Goal: Book appointment/travel/reservation

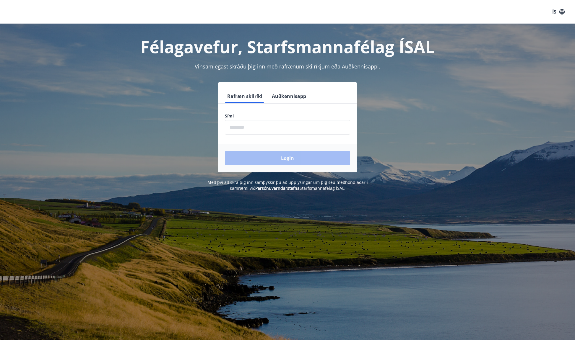
click at [304, 127] on input "phone" at bounding box center [287, 127] width 125 height 14
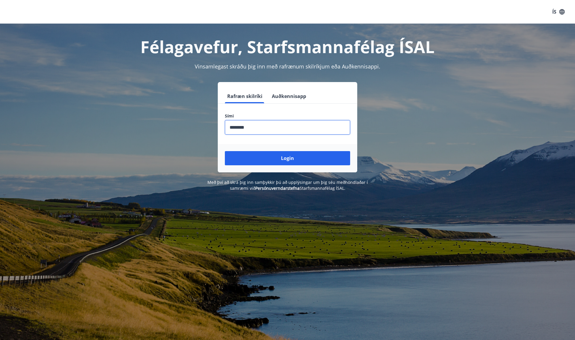
type input "********"
click at [225, 151] on button "Login" at bounding box center [287, 158] width 125 height 14
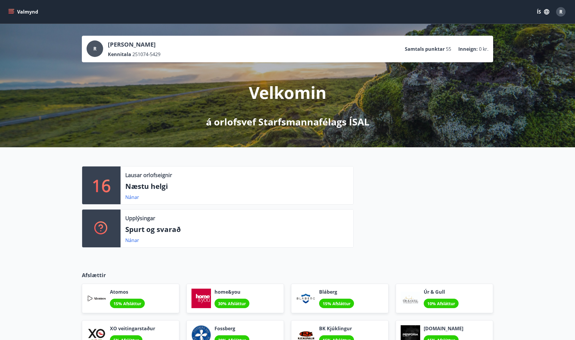
click at [15, 14] on button "Valmynd" at bounding box center [23, 12] width 33 height 11
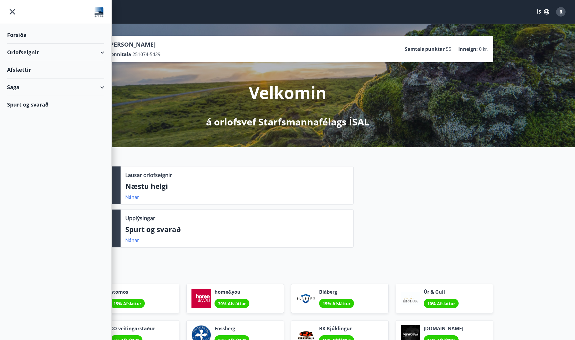
click at [47, 53] on div "Orlofseignir" at bounding box center [55, 52] width 97 height 17
click at [24, 68] on div "Framboð" at bounding box center [56, 67] width 88 height 12
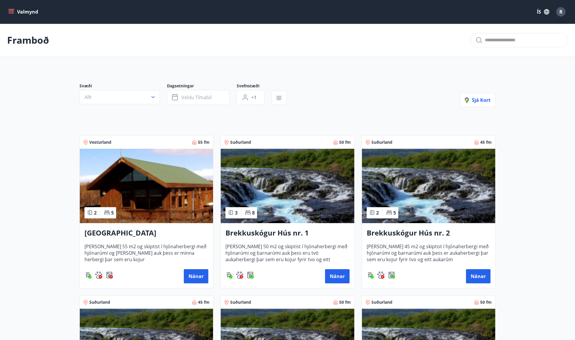
click at [168, 206] on img at bounding box center [146, 186] width 133 height 74
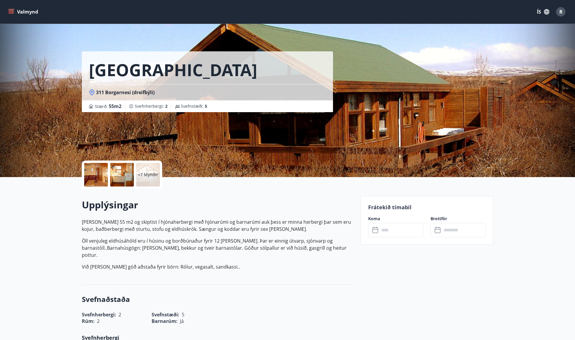
click at [92, 176] on div at bounding box center [96, 175] width 24 height 24
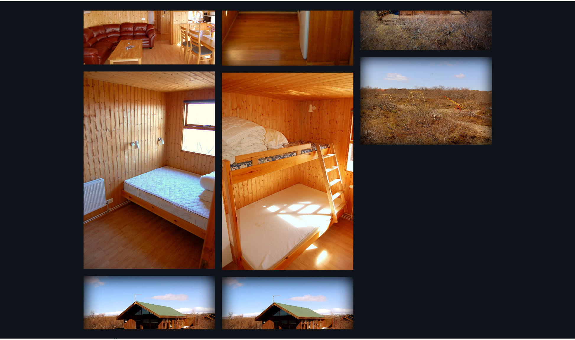
scroll to position [217, 0]
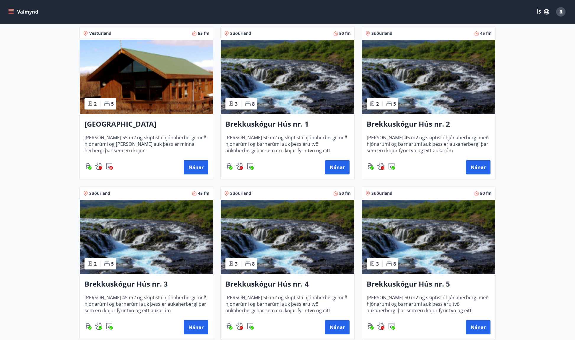
scroll to position [118, 0]
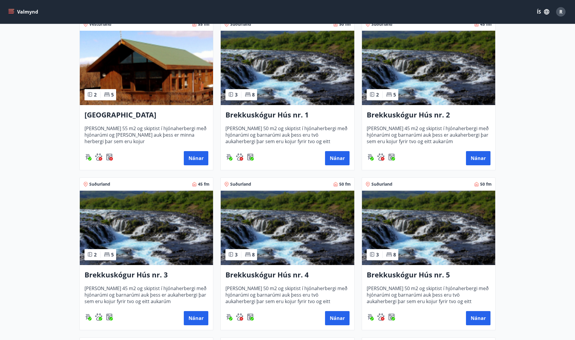
click at [426, 224] on img at bounding box center [428, 228] width 133 height 74
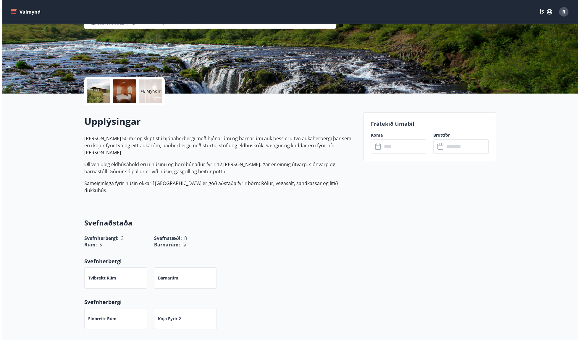
scroll to position [30, 0]
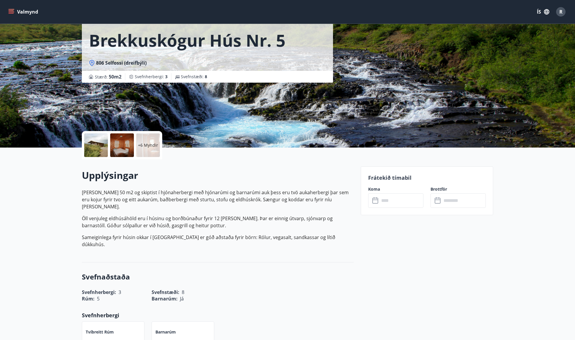
click at [117, 145] on div at bounding box center [122, 146] width 24 height 24
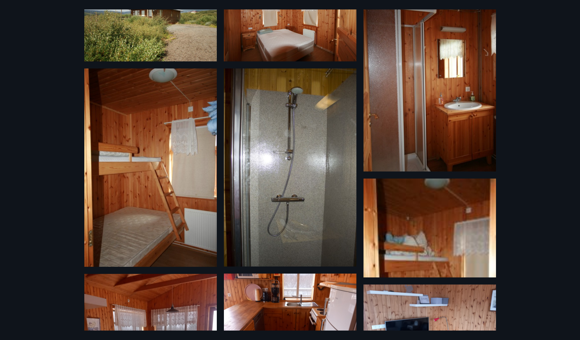
scroll to position [177, 0]
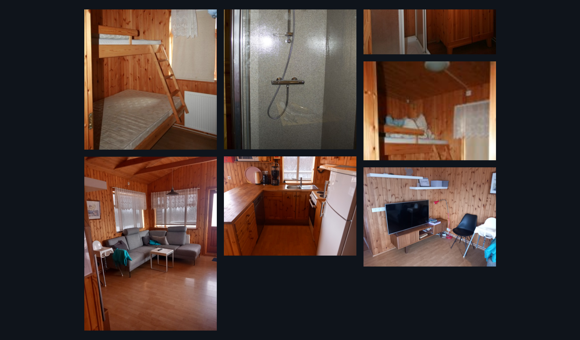
click at [444, 219] on img at bounding box center [429, 217] width 132 height 99
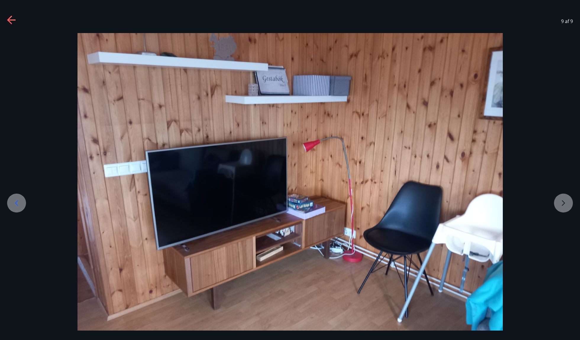
click at [9, 22] on icon at bounding box center [11, 20] width 9 height 9
